Goal: Find specific page/section

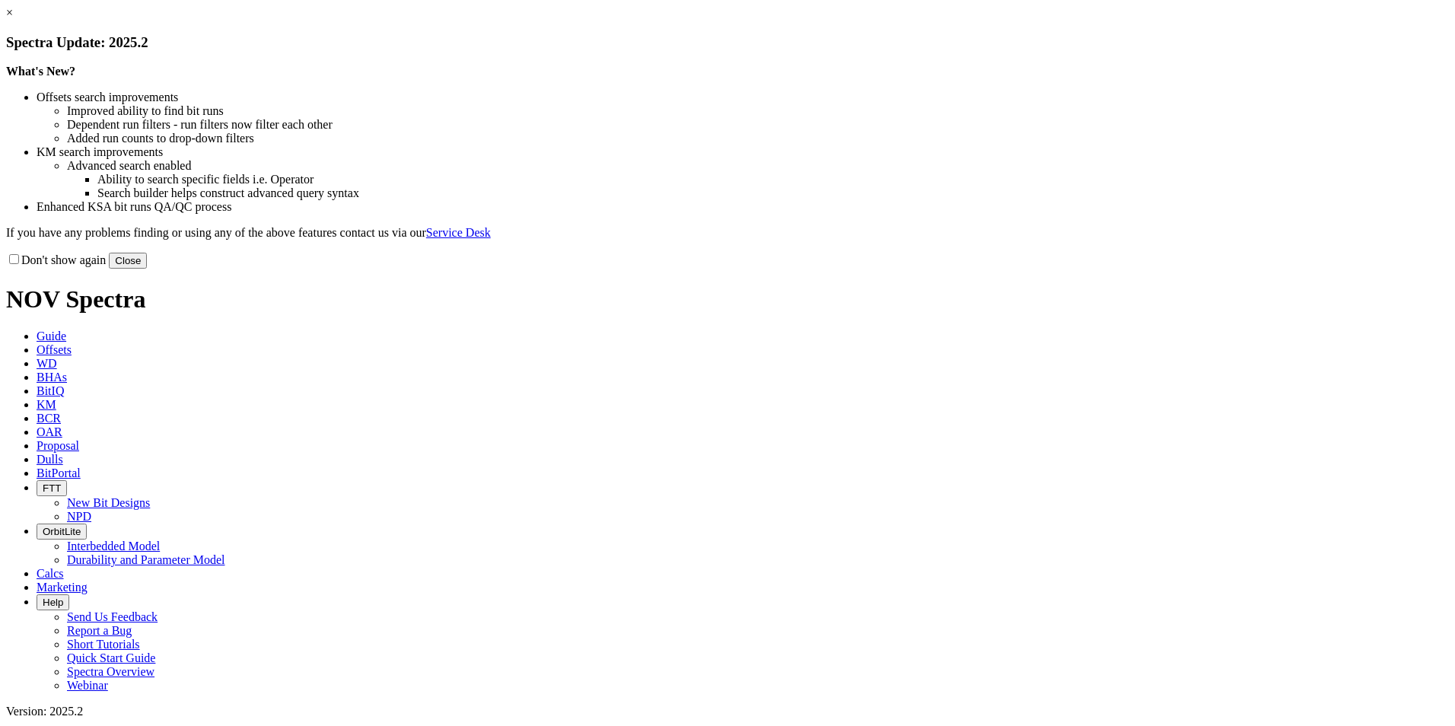
click at [13, 19] on link "×" at bounding box center [9, 12] width 7 height 13
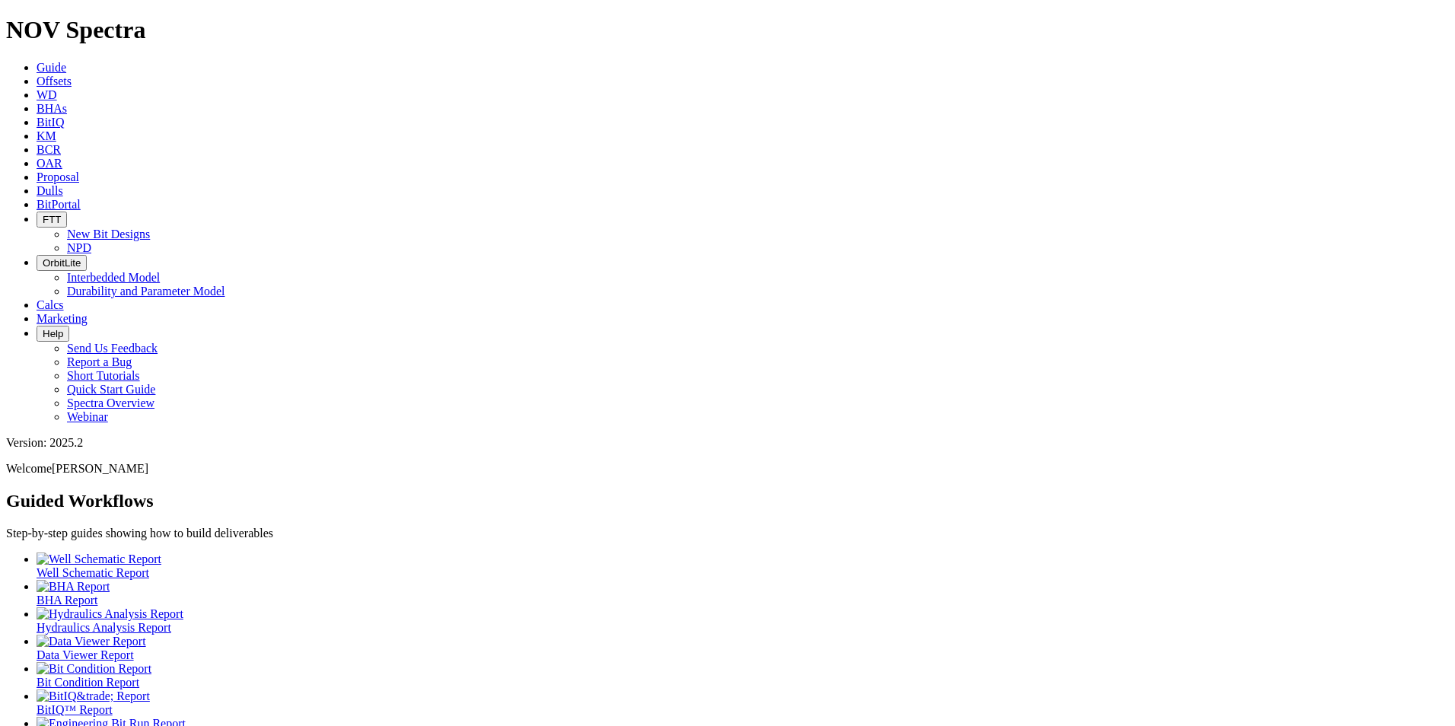
click at [37, 184] on icon at bounding box center [37, 190] width 0 height 13
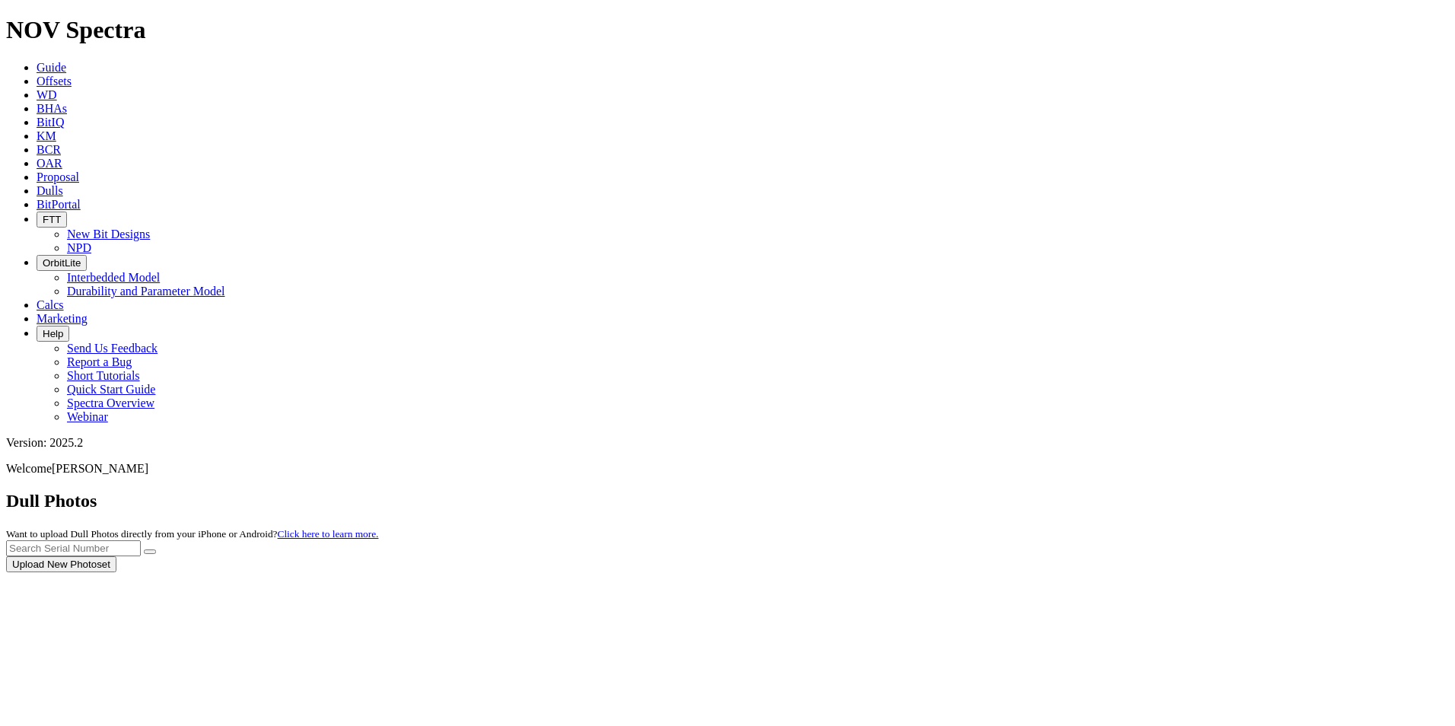
click at [1140, 572] on div at bounding box center [727, 572] width 1443 height 0
click at [1146, 572] on div at bounding box center [727, 572] width 1443 height 0
click at [1152, 572] on div at bounding box center [727, 572] width 1443 height 0
click at [1143, 572] on div at bounding box center [727, 572] width 1443 height 0
click at [1149, 572] on div at bounding box center [727, 572] width 1443 height 0
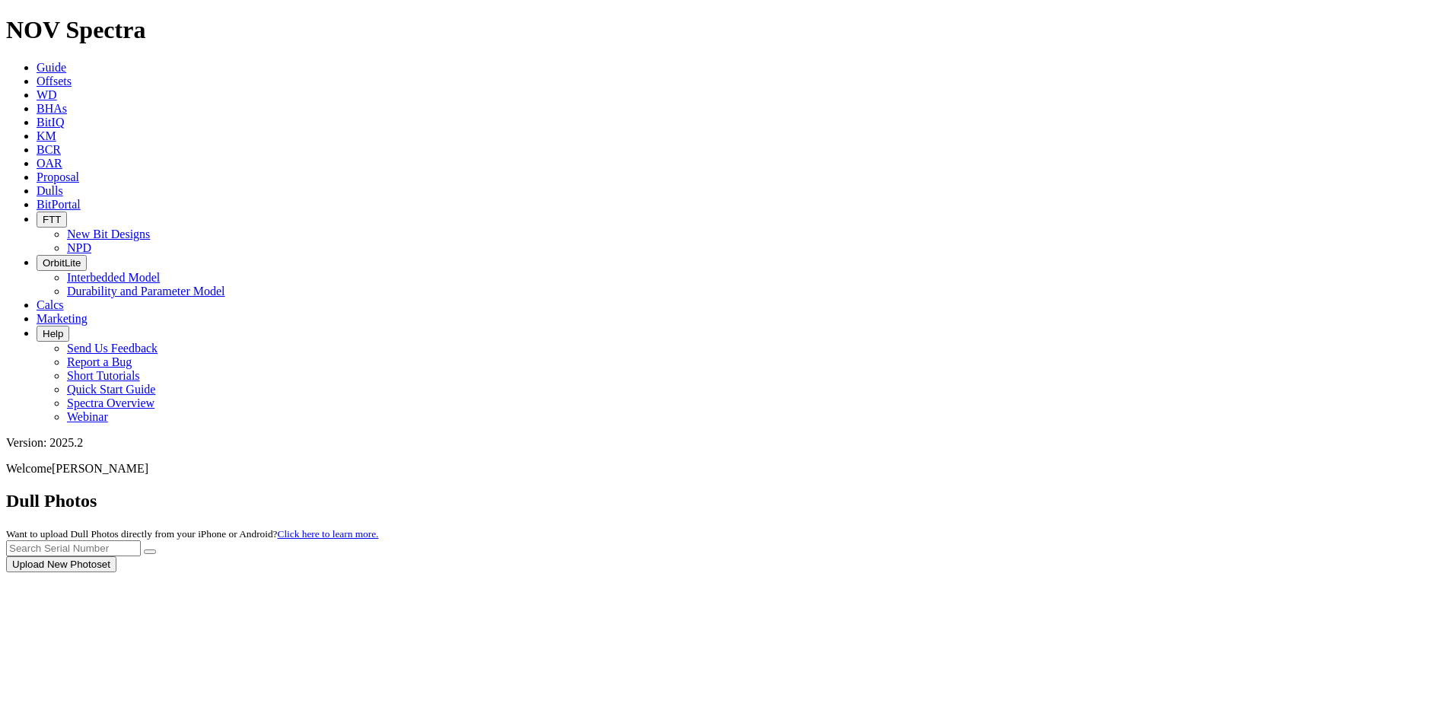
click at [1155, 572] on div at bounding box center [727, 572] width 1443 height 0
click at [141, 540] on input "text" at bounding box center [73, 548] width 135 height 16
type input "A315114"
click at [150, 552] on icon "submit" at bounding box center [150, 552] width 0 height 0
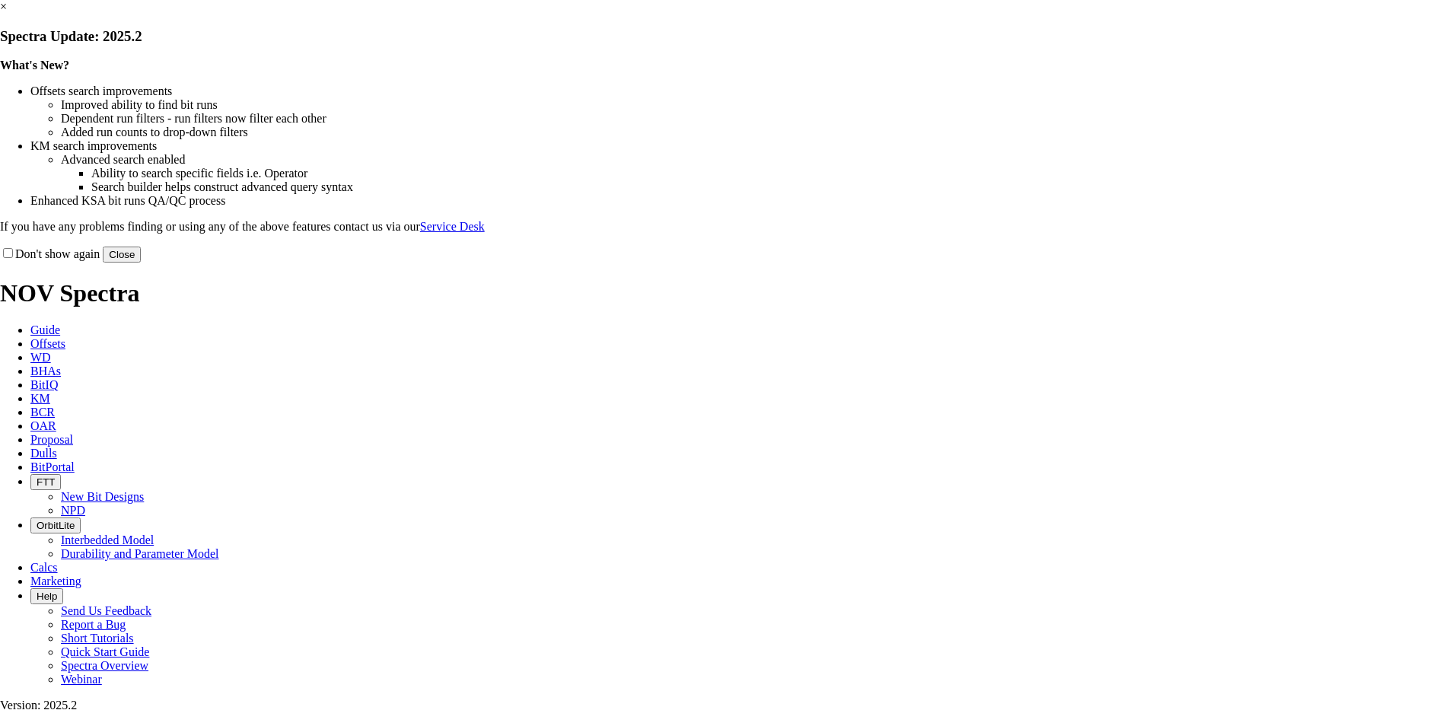
click at [7, 13] on link "×" at bounding box center [3, 6] width 7 height 13
